Goal: Browse casually: Explore the website without a specific task or goal

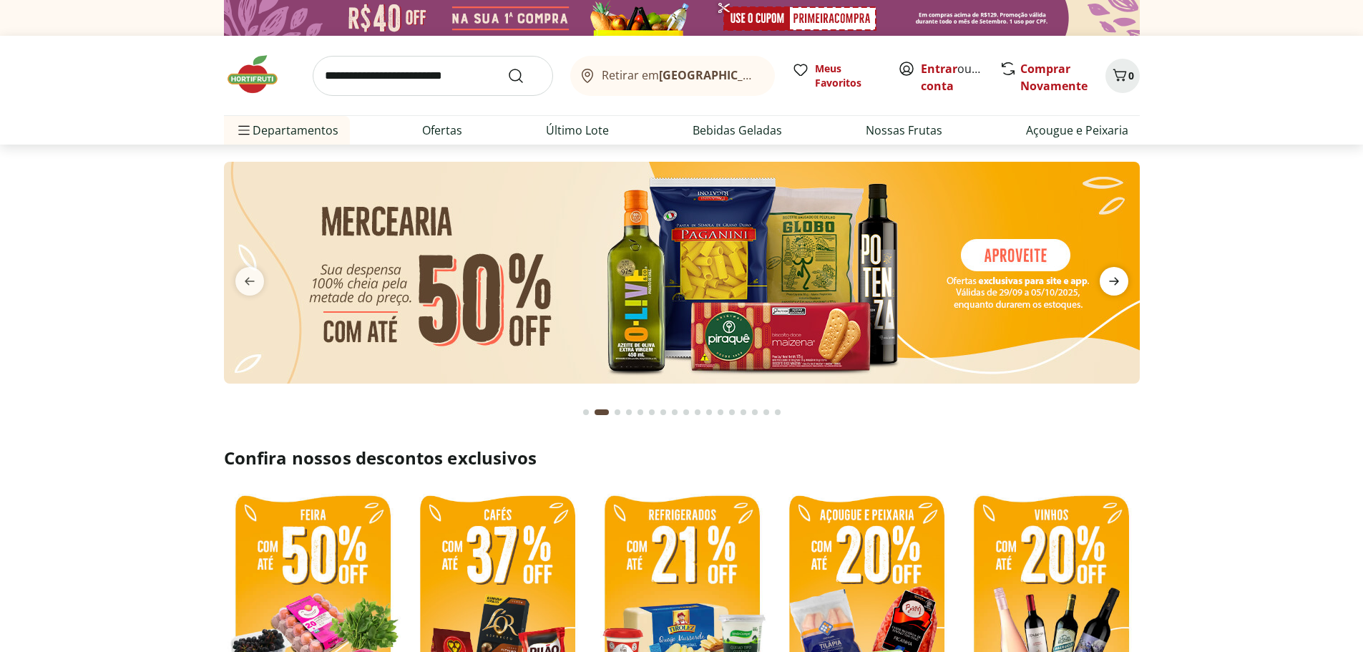
click at [1110, 284] on icon "next" at bounding box center [1113, 281] width 17 height 17
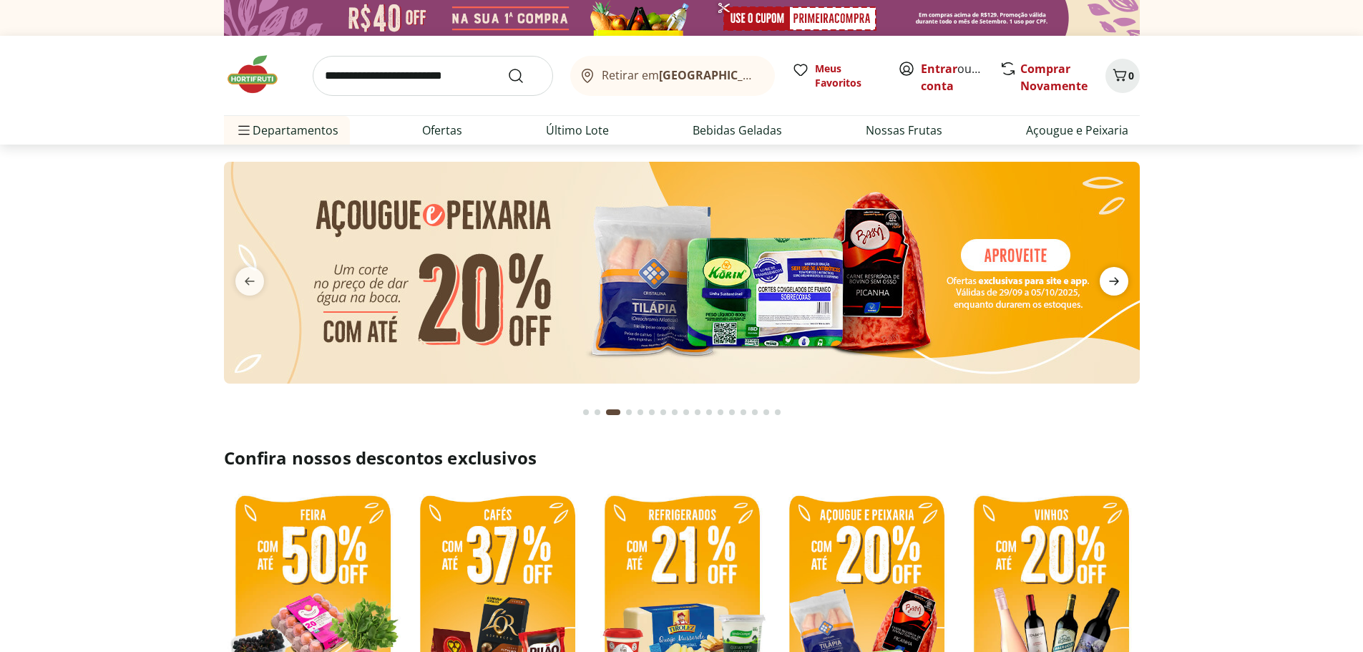
click at [1110, 284] on icon "next" at bounding box center [1113, 281] width 17 height 17
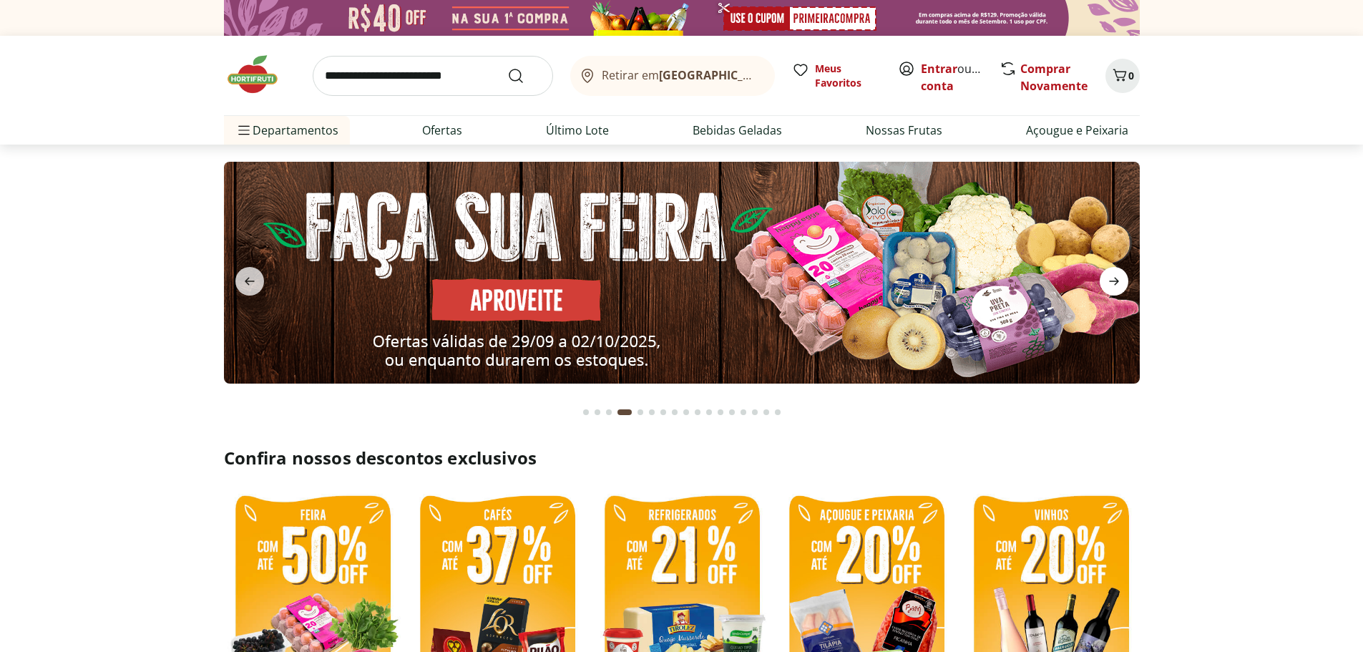
click at [1110, 284] on icon "next" at bounding box center [1113, 281] width 17 height 17
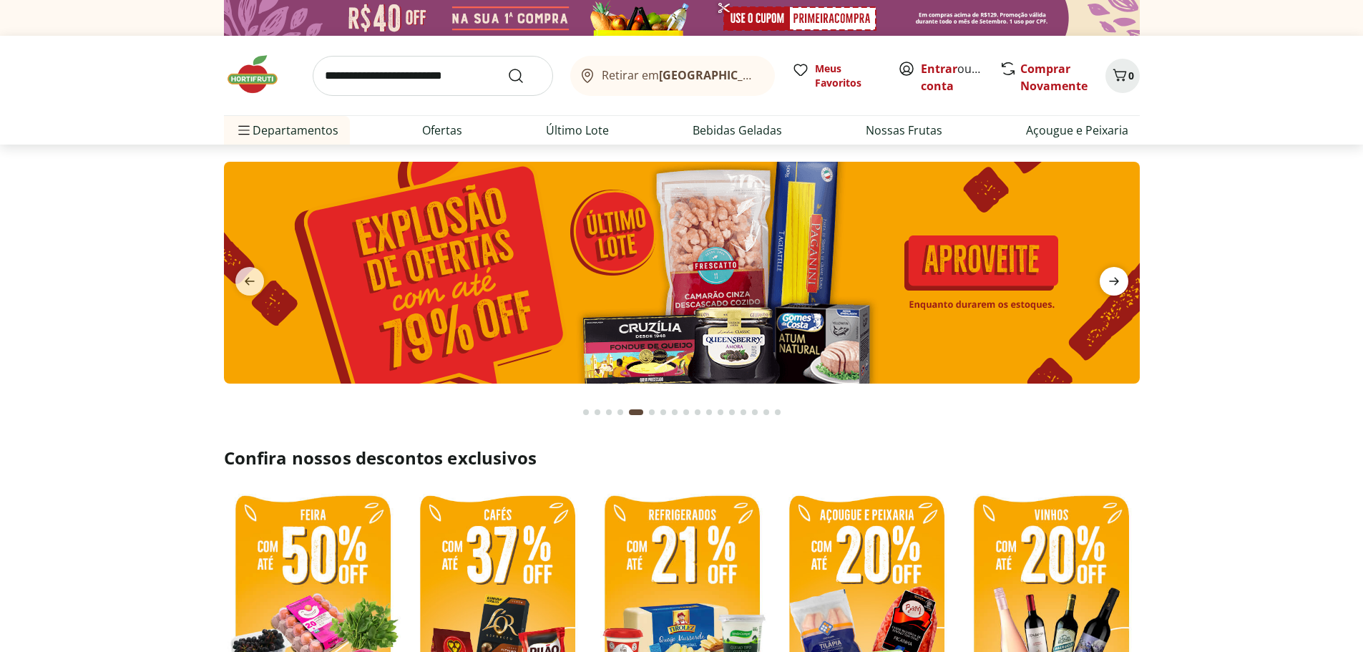
click at [1110, 284] on icon "next" at bounding box center [1113, 281] width 17 height 17
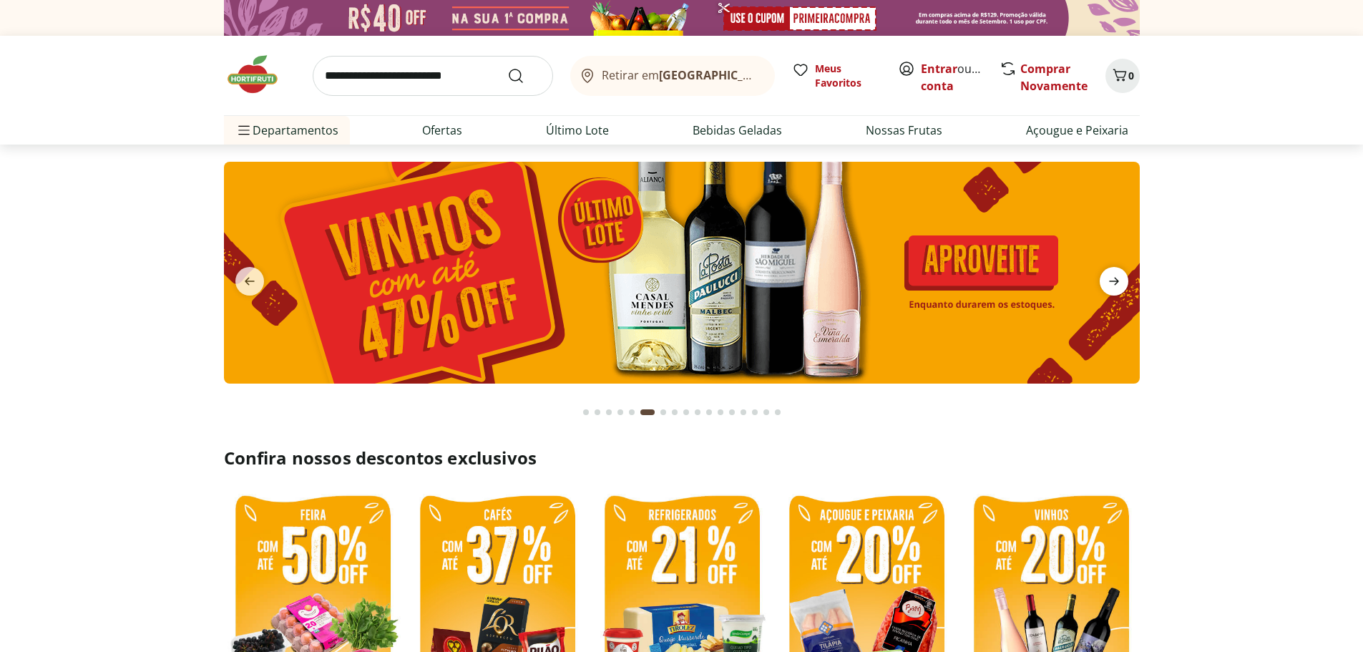
click at [1110, 284] on icon "next" at bounding box center [1113, 281] width 17 height 17
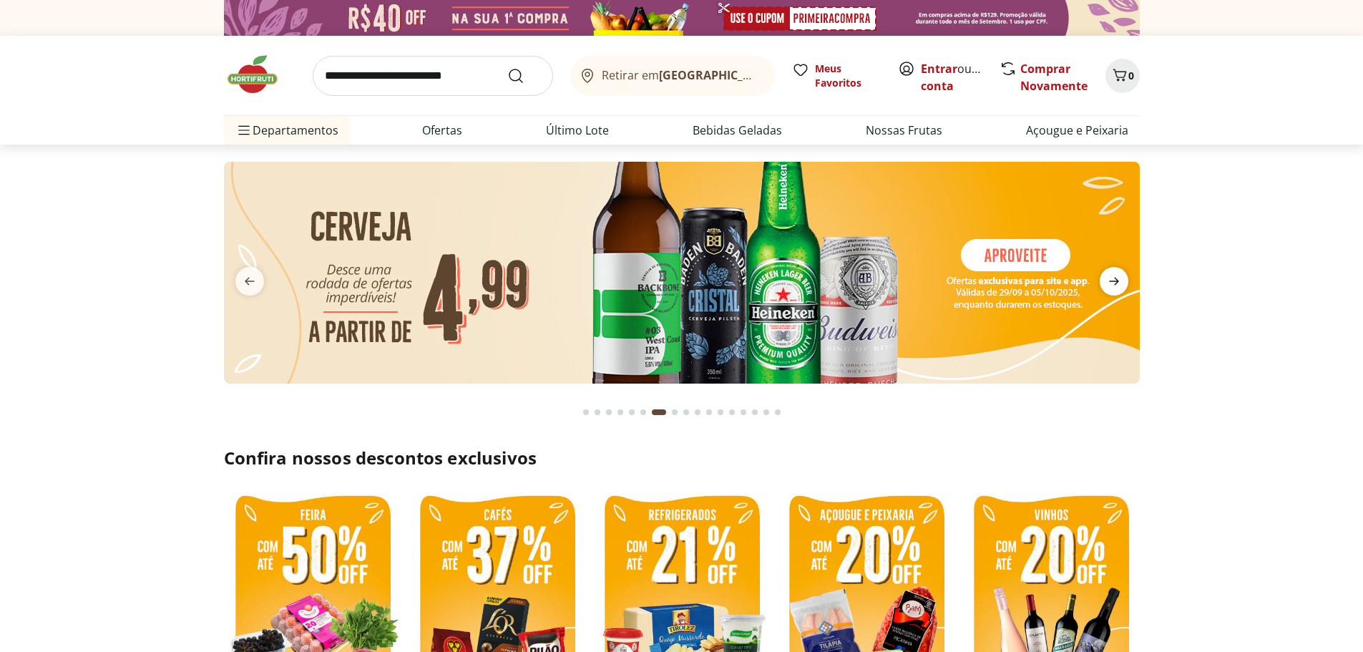
click at [1110, 284] on icon "next" at bounding box center [1113, 281] width 17 height 17
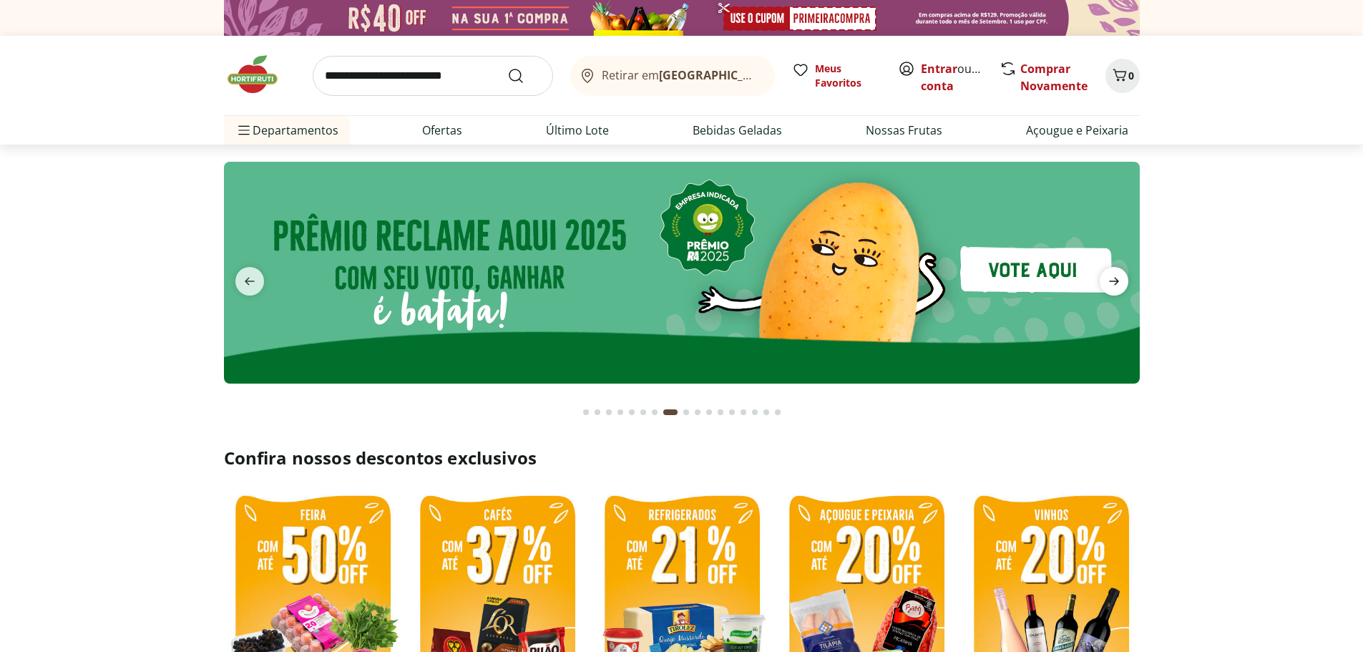
click at [1110, 284] on icon "next" at bounding box center [1113, 281] width 17 height 17
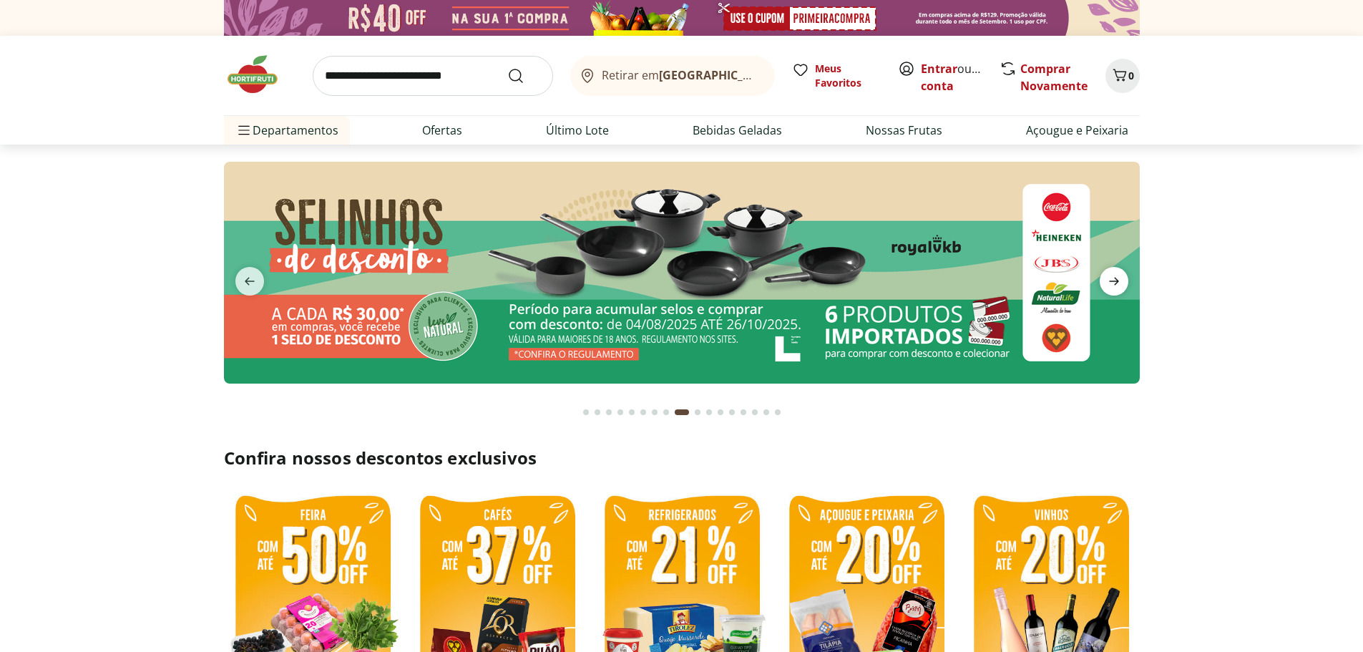
click at [1110, 284] on icon "next" at bounding box center [1113, 281] width 17 height 17
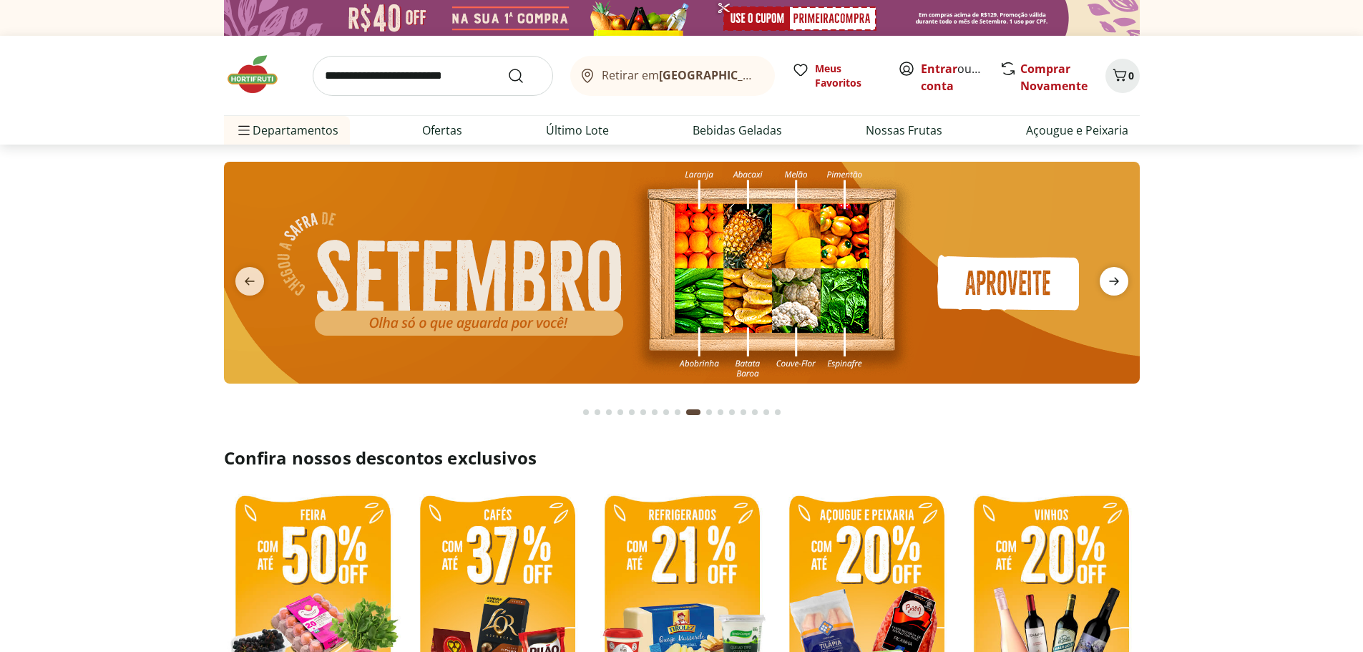
click at [1110, 284] on icon "next" at bounding box center [1113, 281] width 17 height 17
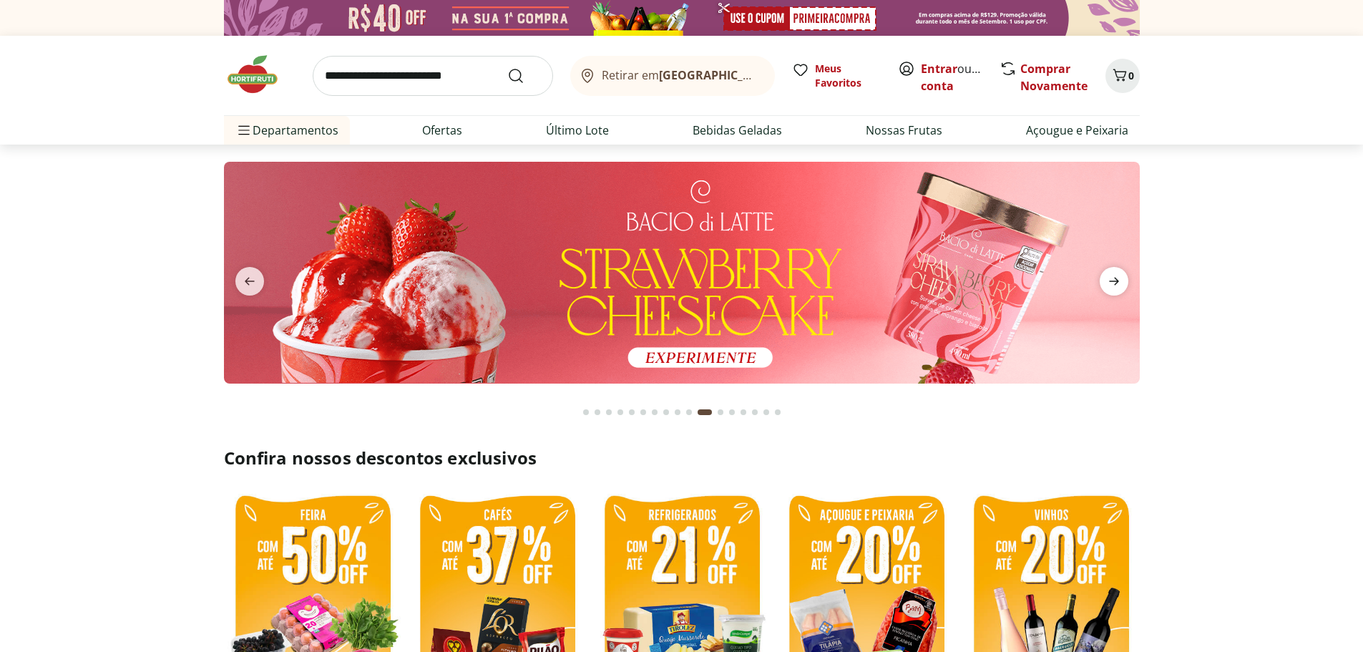
click at [1110, 284] on icon "next" at bounding box center [1113, 281] width 17 height 17
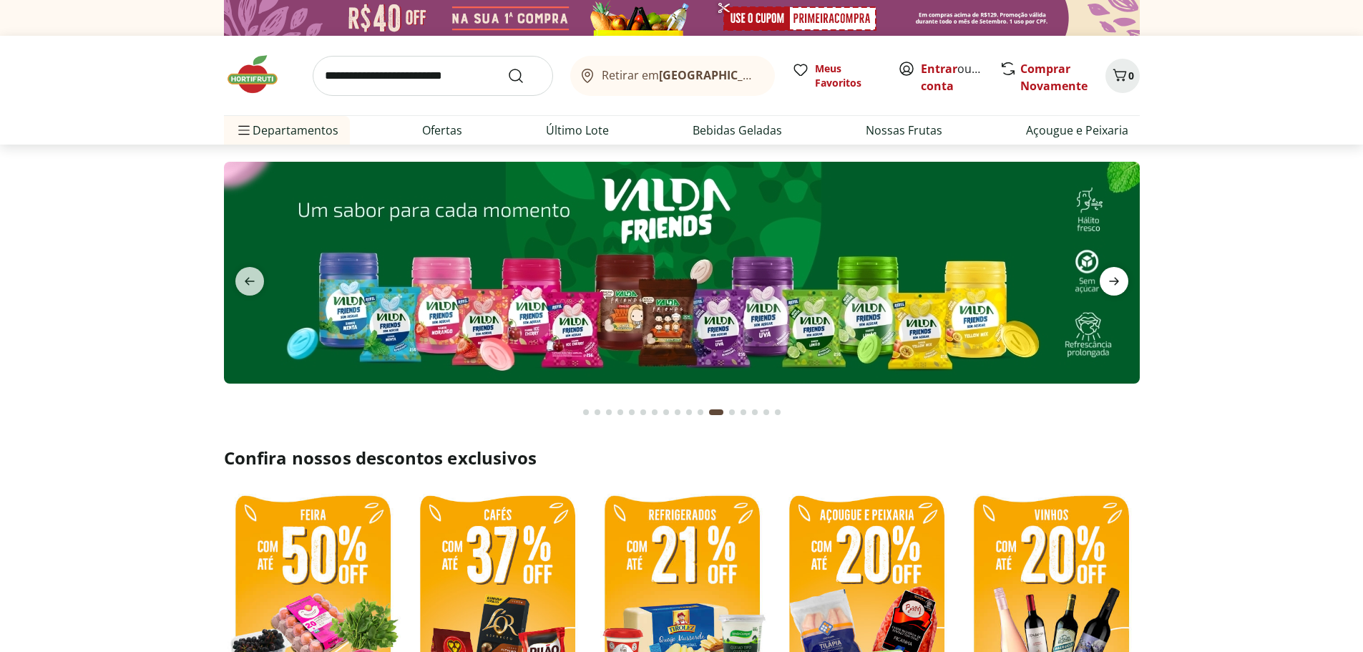
click at [1110, 284] on icon "next" at bounding box center [1113, 281] width 17 height 17
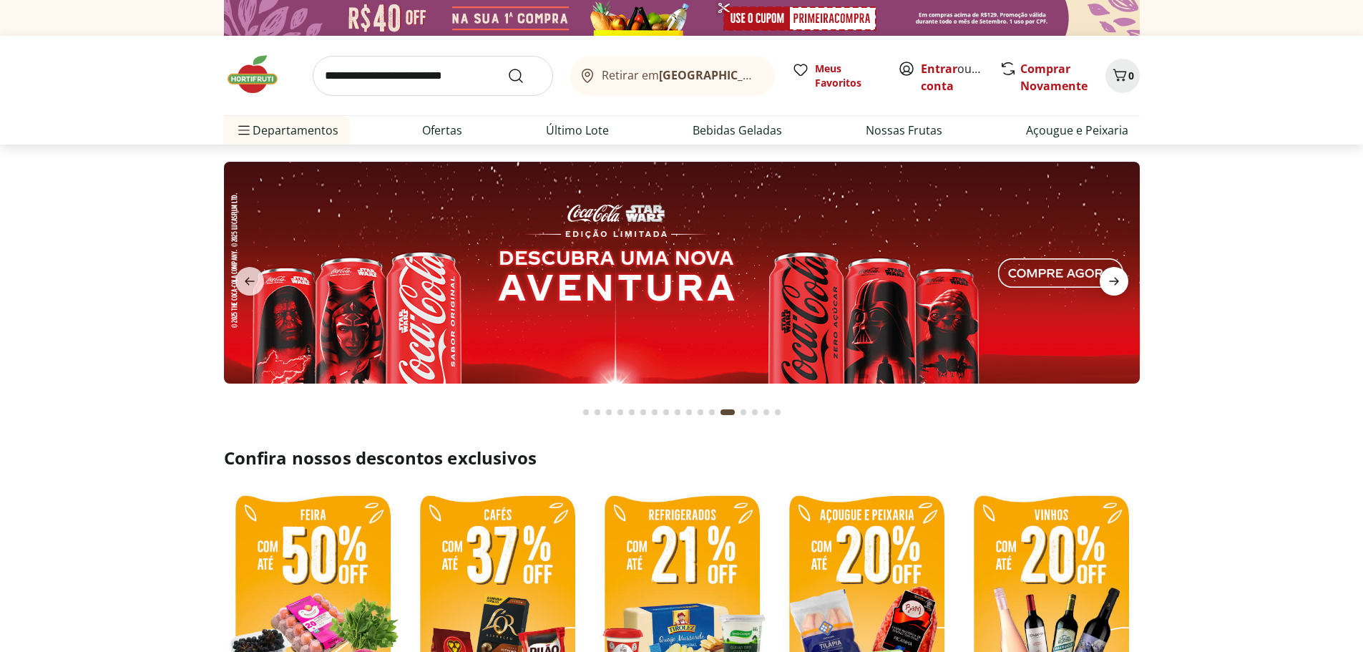
click at [1110, 284] on icon "next" at bounding box center [1113, 281] width 17 height 17
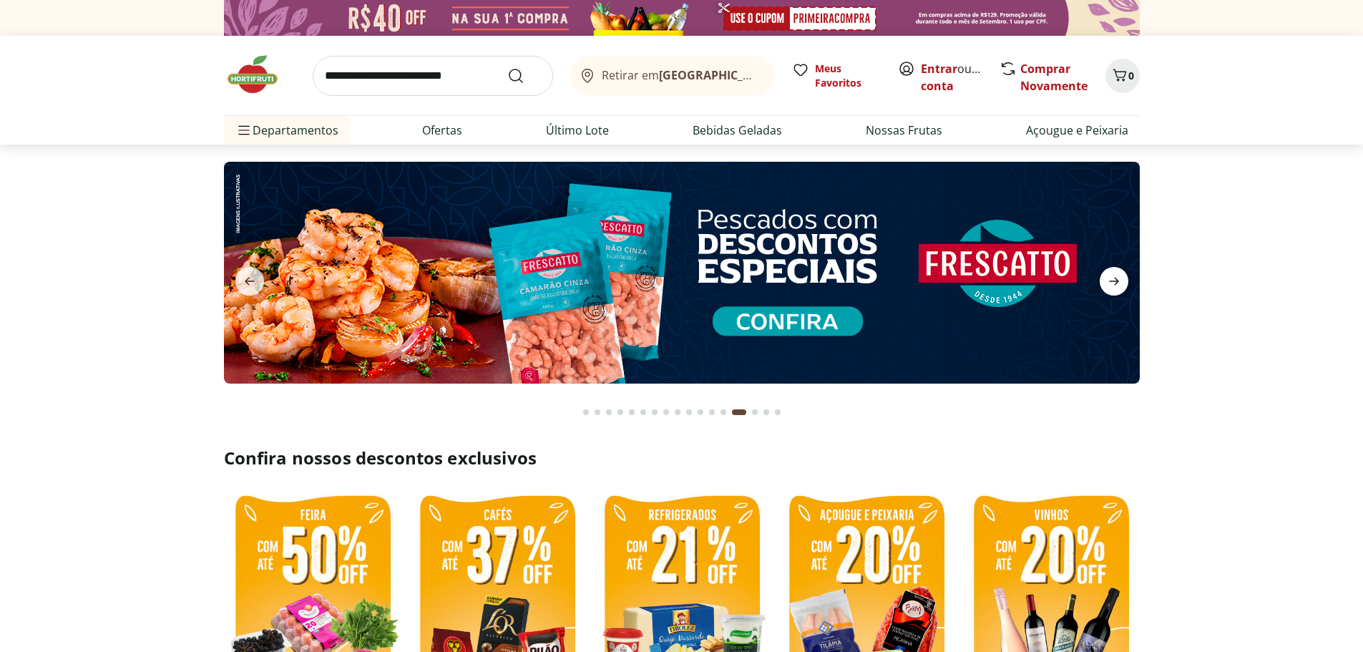
click at [1110, 284] on icon "next" at bounding box center [1113, 281] width 17 height 17
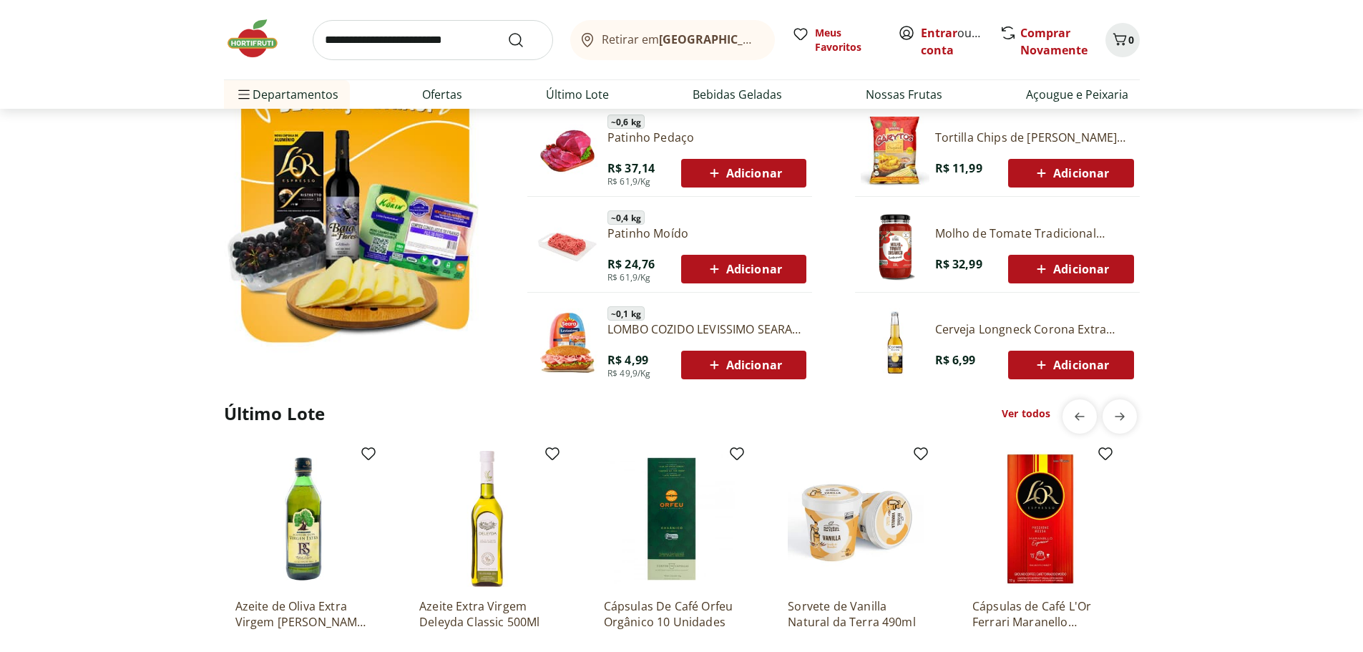
scroll to position [1002, 0]
